Goal: Communication & Community: Answer question/provide support

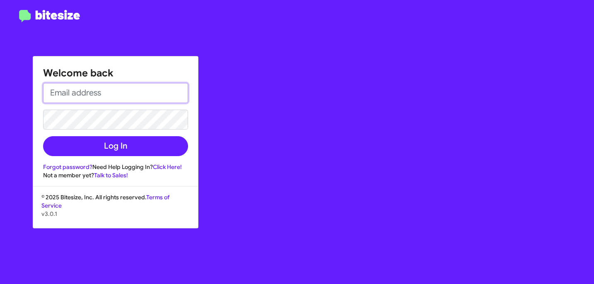
click at [163, 92] on input "email" at bounding box center [115, 93] width 145 height 20
paste input "[PERSON_NAME][EMAIL_ADDRESS][DOMAIN_NAME]"
type input "[PERSON_NAME][EMAIL_ADDRESS][DOMAIN_NAME]"
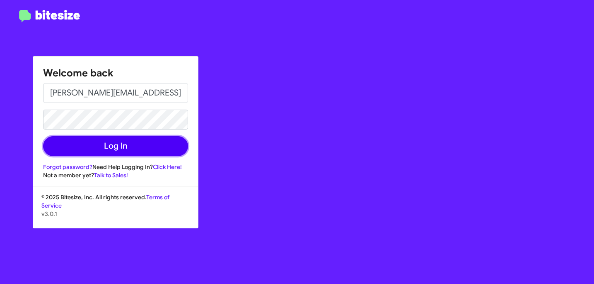
click at [101, 147] on button "Log In" at bounding box center [115, 146] width 145 height 20
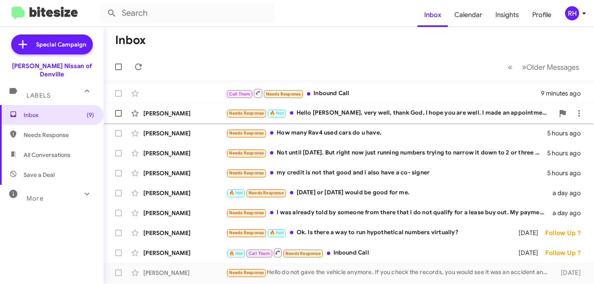
click at [334, 119] on div "[PERSON_NAME] Needs Response 🔥 Hot Hello [PERSON_NAME], very well, thank God, I…" at bounding box center [349, 113] width 478 height 17
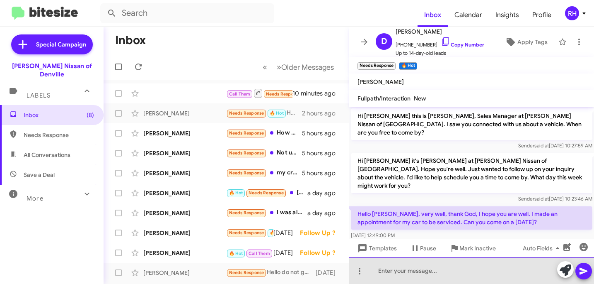
click at [435, 276] on div at bounding box center [471, 270] width 245 height 27
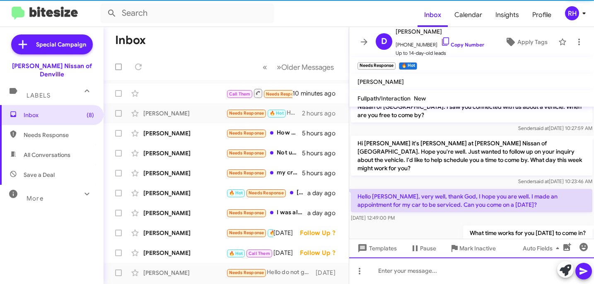
scroll to position [22, 0]
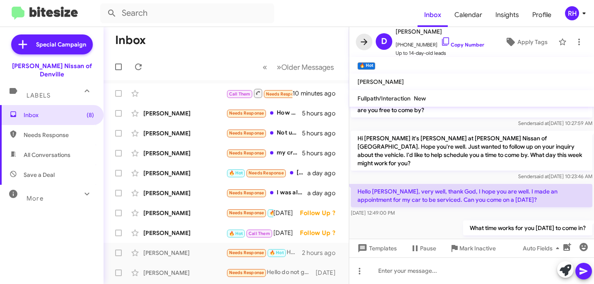
click at [363, 44] on icon at bounding box center [364, 42] width 10 height 10
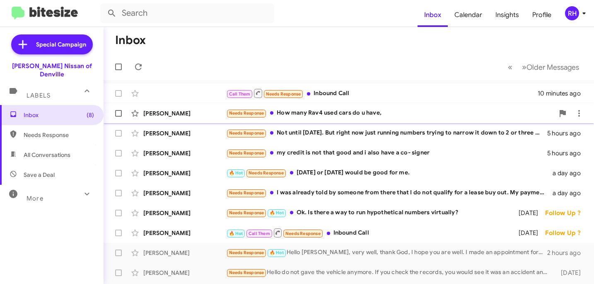
click at [313, 111] on div "Needs Response How many Rav4 used cars do u have," at bounding box center [390, 113] width 328 height 10
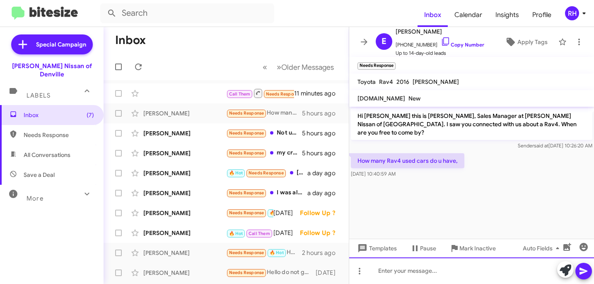
click at [402, 269] on div at bounding box center [471, 270] width 245 height 27
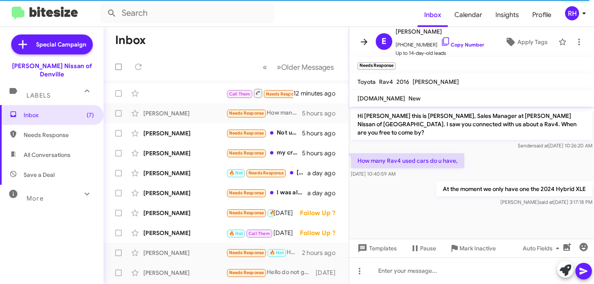
click at [364, 42] on icon at bounding box center [364, 42] width 7 height 6
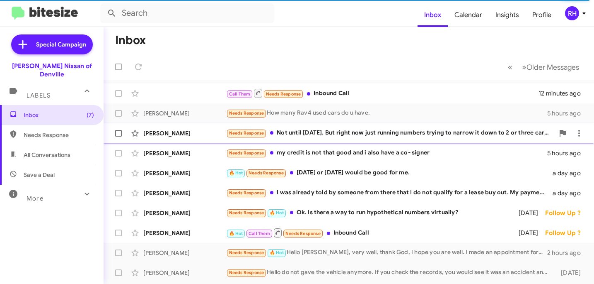
click at [303, 135] on div "Needs Response Not until [DATE]. But right now just running numbers trying to n…" at bounding box center [390, 133] width 328 height 10
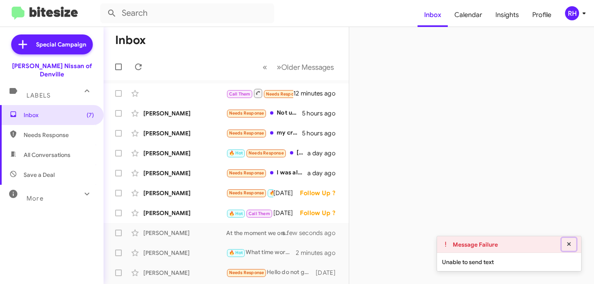
click at [567, 243] on icon at bounding box center [569, 244] width 7 height 6
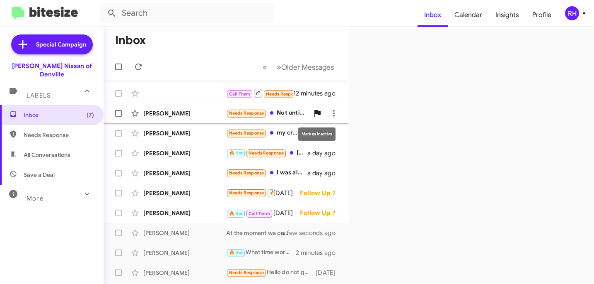
click at [316, 113] on icon at bounding box center [318, 113] width 6 height 7
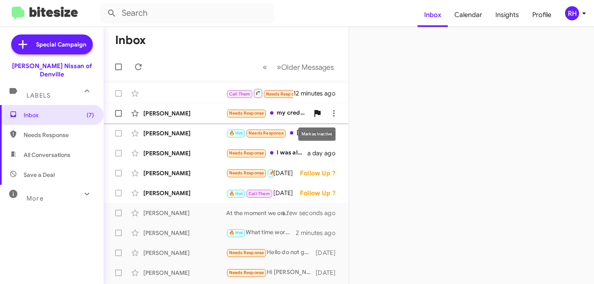
click at [317, 114] on icon at bounding box center [318, 113] width 6 height 7
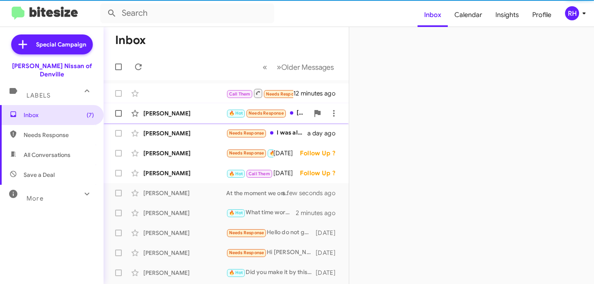
click at [286, 116] on div "🔥 Hot Needs Response [DATE] or [DATE] would be good for me." at bounding box center [267, 113] width 83 height 10
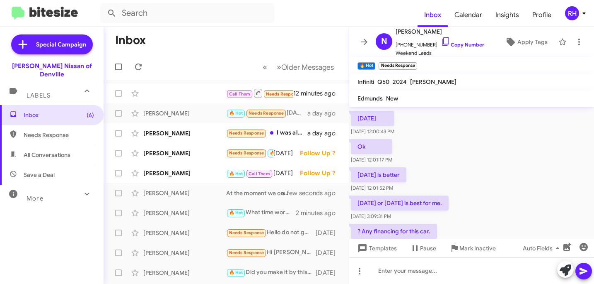
scroll to position [482, 0]
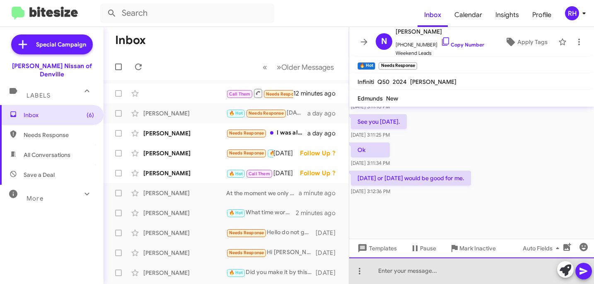
click at [390, 270] on div at bounding box center [471, 270] width 245 height 27
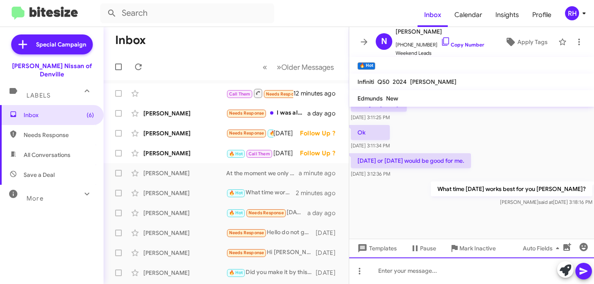
scroll to position [680, 0]
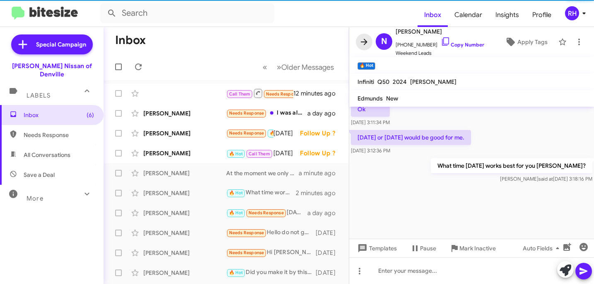
click at [364, 40] on icon at bounding box center [364, 42] width 10 height 10
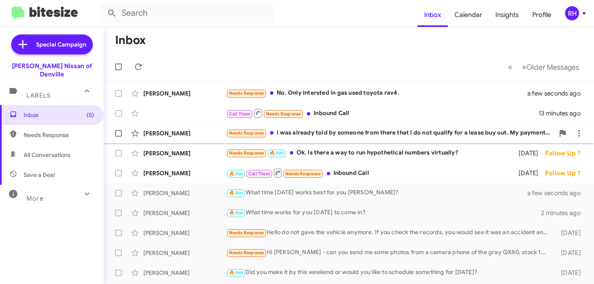
click at [349, 133] on div "Needs Response I was already told by someone from there that I do not qualify f…" at bounding box center [390, 133] width 328 height 10
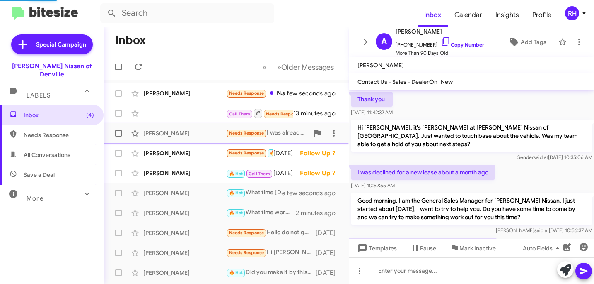
scroll to position [697, 0]
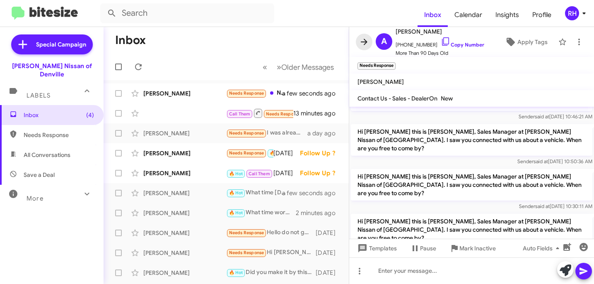
click at [365, 42] on icon at bounding box center [364, 42] width 10 height 10
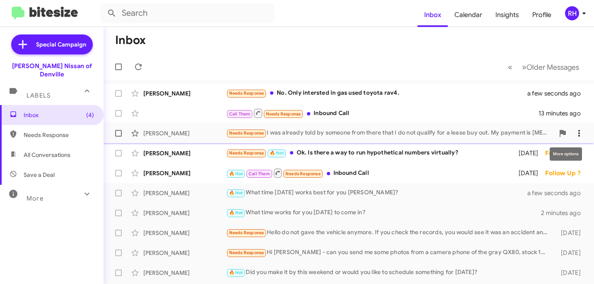
click at [578, 131] on icon at bounding box center [580, 133] width 10 height 10
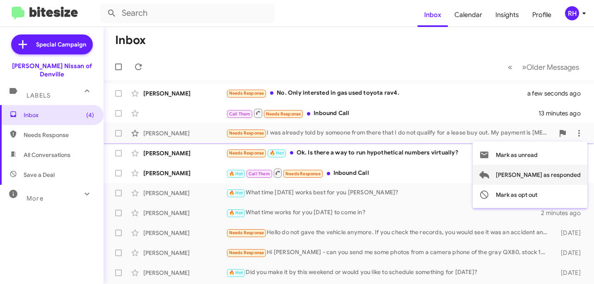
click at [550, 178] on span "[PERSON_NAME] as responded" at bounding box center [538, 175] width 85 height 20
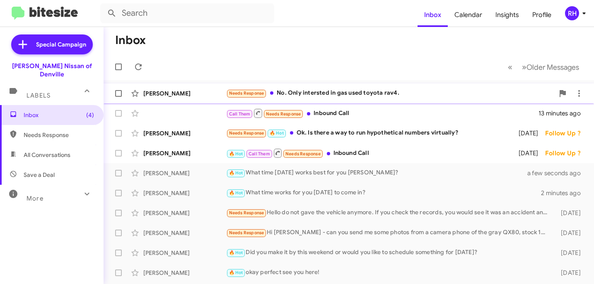
click at [433, 95] on div "Needs Response No. Only intersted in gas used toyota rav4." at bounding box center [390, 93] width 328 height 10
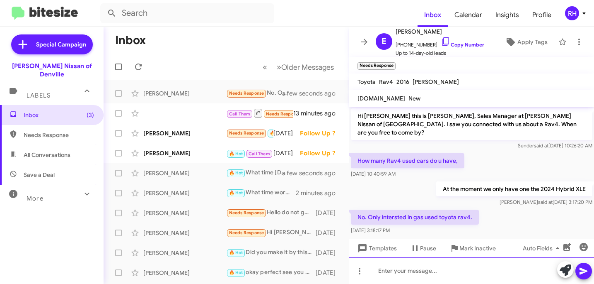
click at [383, 273] on div at bounding box center [471, 270] width 245 height 27
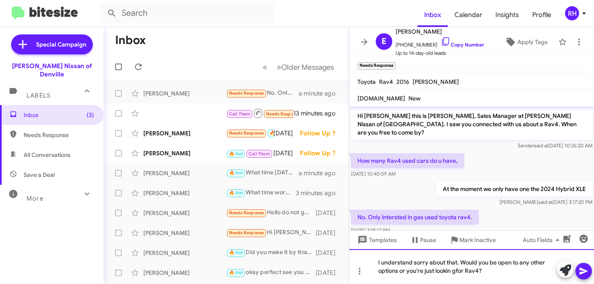
click at [458, 271] on div "I understand sorry about that. Would you be open to any other options or you're…" at bounding box center [471, 266] width 245 height 35
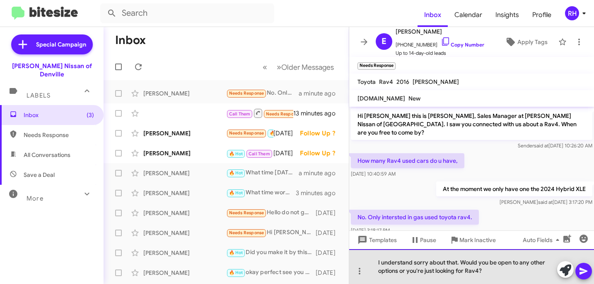
click at [499, 271] on div "I understand sorry about that. Would you be open to any other options or you're…" at bounding box center [471, 266] width 245 height 35
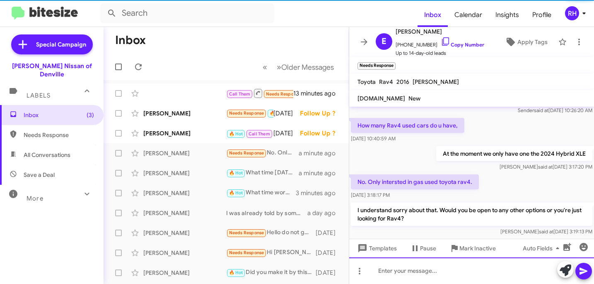
scroll to position [36, 0]
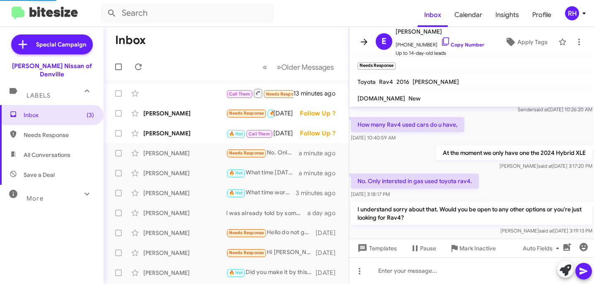
click at [364, 43] on icon at bounding box center [364, 42] width 10 height 10
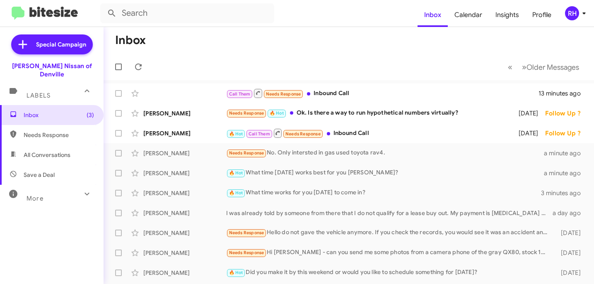
click at [581, 13] on icon at bounding box center [585, 13] width 10 height 10
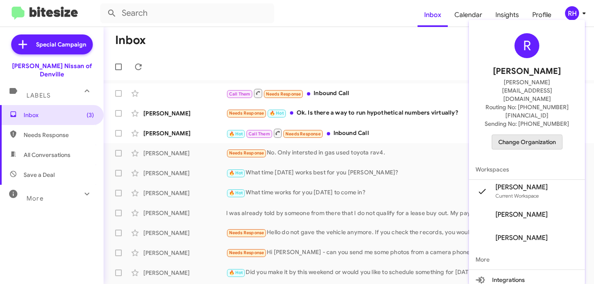
click at [527, 135] on span "Change Organization" at bounding box center [528, 142] width 58 height 14
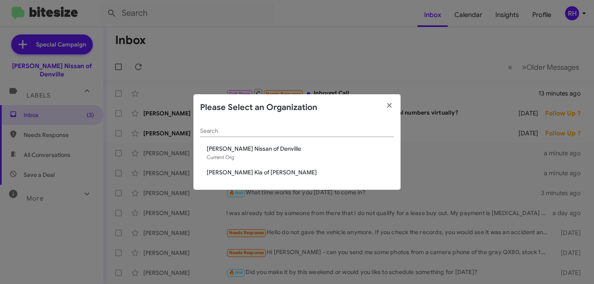
click at [255, 170] on span "[PERSON_NAME] Kia of [PERSON_NAME]" at bounding box center [300, 172] width 187 height 8
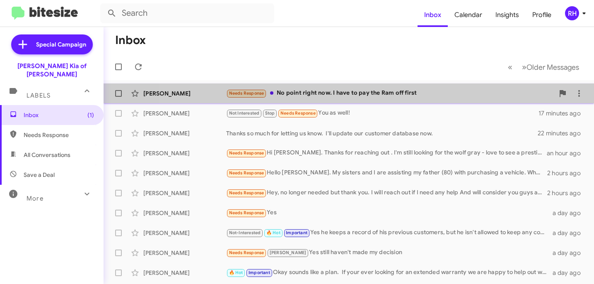
click at [324, 97] on div "Needs Response No point right now. I have to pay the Ram off first" at bounding box center [390, 93] width 328 height 10
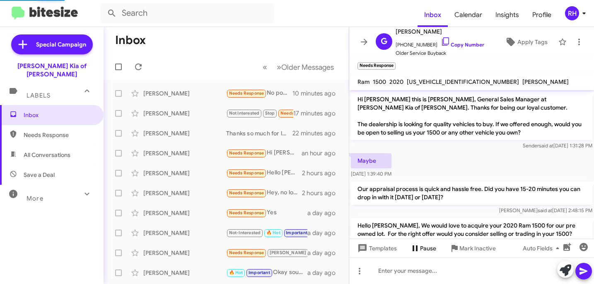
scroll to position [328, 0]
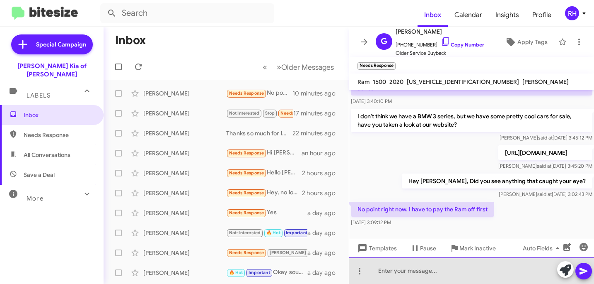
click at [400, 272] on div at bounding box center [471, 270] width 245 height 27
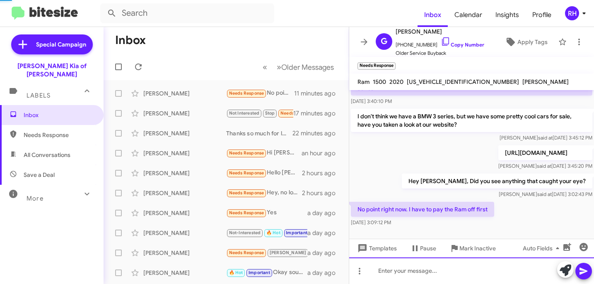
scroll to position [0, 0]
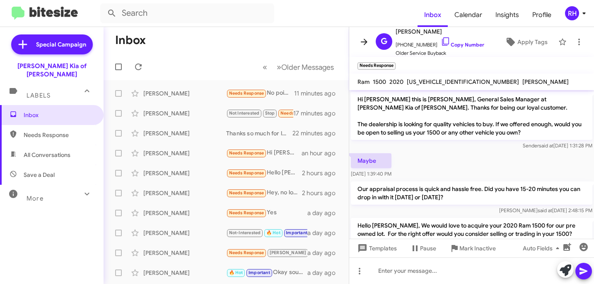
click at [366, 44] on icon at bounding box center [364, 42] width 10 height 10
